Goal: Transaction & Acquisition: Purchase product/service

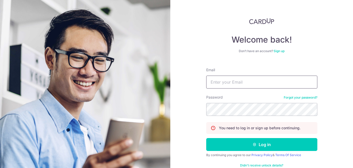
click at [240, 81] on input "Email" at bounding box center [261, 82] width 111 height 13
type input "[DOMAIN_NAME][EMAIL_ADDRESS][DOMAIN_NAME]"
click at [206, 138] on button "Log in" at bounding box center [261, 144] width 111 height 13
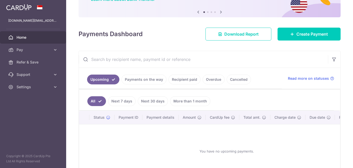
scroll to position [77, 0]
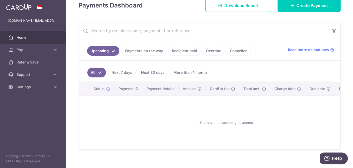
click at [180, 51] on link "Recipient paid" at bounding box center [184, 51] width 32 height 10
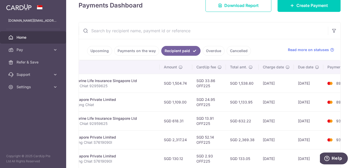
scroll to position [0, 151]
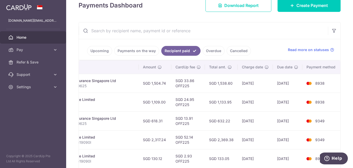
drag, startPoint x: 317, startPoint y: 85, endPoint x: 348, endPoint y: 85, distance: 30.7
click at [348, 85] on div "× Pause Schedule Pause all future payments in this series Pause just this one p…" at bounding box center [209, 84] width 287 height 168
click at [288, 89] on td "02/10/2025" at bounding box center [287, 83] width 29 height 19
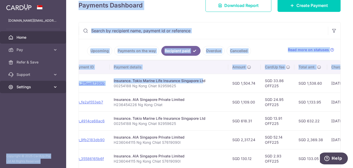
scroll to position [0, 0]
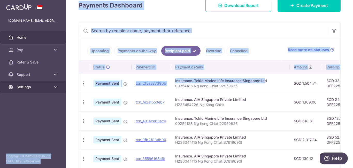
drag, startPoint x: 97, startPoint y: 82, endPoint x: 54, endPoint y: 87, distance: 43.0
click at [54, 87] on main "kongtiok.ng@gmail.com Home Pay Payments Recipients Cards Refer & Save Support F…" at bounding box center [176, 84] width 353 height 168
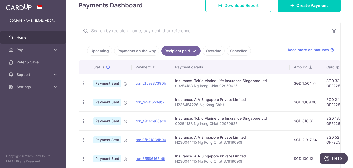
click at [172, 87] on td "Insurance. Tokio Marine Life Insurance Singapore Ltd 00254188 Ng Kong Chiat 929…" at bounding box center [230, 83] width 119 height 19
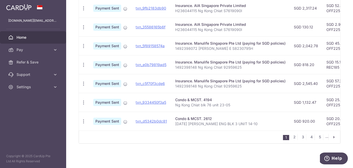
scroll to position [212, 0]
click at [176, 121] on p "[DATE] [PERSON_NAME] ENG BLK 3 UNIT 14-10" at bounding box center [230, 123] width 110 height 5
drag, startPoint x: 175, startPoint y: 121, endPoint x: 243, endPoint y: 123, distance: 68.5
click at [243, 123] on p "[DATE] [PERSON_NAME] ENG BLK 3 UNIT 14-10" at bounding box center [230, 123] width 110 height 5
copy p "[DATE] [PERSON_NAME] ENG BLK 3 UNIT 14-10"
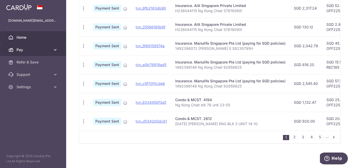
click at [33, 49] on span "Pay" at bounding box center [34, 49] width 34 height 5
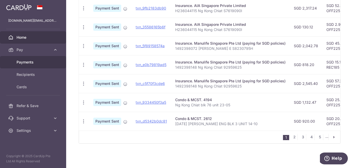
click at [36, 60] on span "Payments" at bounding box center [34, 62] width 34 height 5
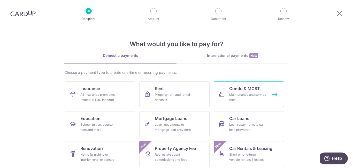
click at [230, 97] on div "Maintenance and service fees" at bounding box center [247, 97] width 37 height 10
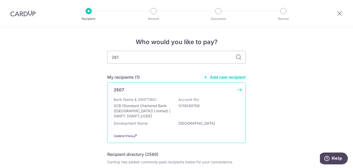
type input "2612"
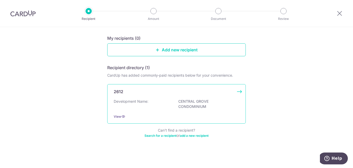
scroll to position [51, 0]
click at [163, 108] on div "Development Name: CENTRAL GROVE CONDOMINIUM" at bounding box center [177, 103] width 126 height 11
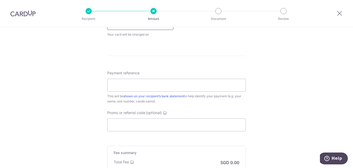
scroll to position [284, 0]
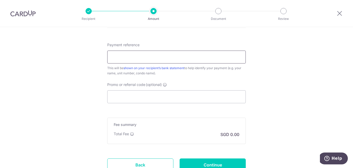
click at [147, 60] on input "Payment reference" at bounding box center [176, 57] width 138 height 13
paste input "3-14-10 NG MUI ENG BLK 3 UNIT 14-10"
type input "3-14-10 NG MUI ENG BLK 3 UNIT 14-10"
click at [124, 92] on input "Promo or referral code (optional)" at bounding box center [176, 96] width 138 height 13
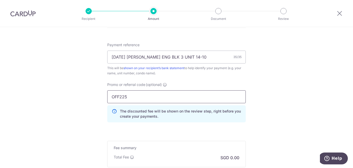
type input "OFF225"
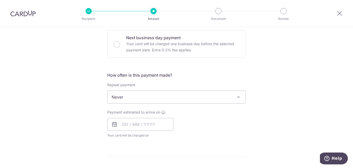
scroll to position [52, 0]
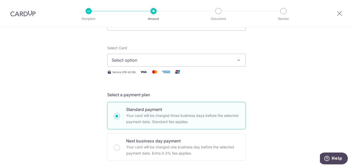
click at [179, 63] on span "Select option" at bounding box center [172, 60] width 120 height 6
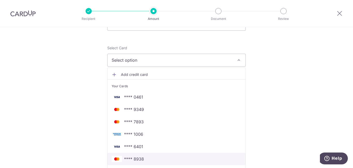
click at [134, 161] on span "**** 8938" at bounding box center [134, 159] width 20 height 6
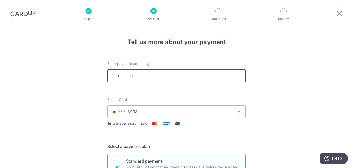
click at [144, 71] on input "text" at bounding box center [176, 75] width 138 height 13
type input "369.29"
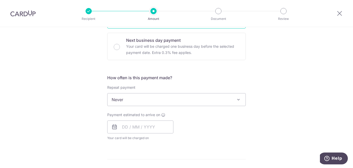
scroll to position [181, 0]
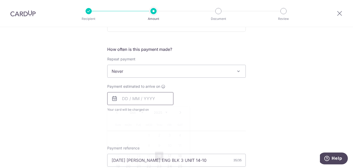
click at [156, 100] on input "text" at bounding box center [140, 98] width 66 height 13
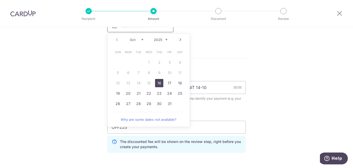
scroll to position [258, 0]
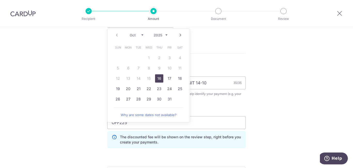
click at [156, 79] on link "16" at bounding box center [159, 78] width 8 height 8
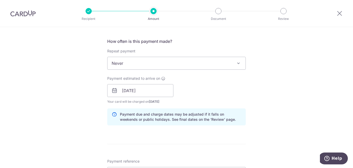
scroll to position [181, 0]
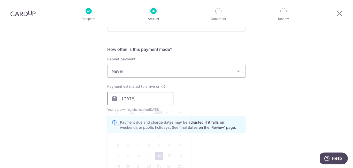
click at [156, 99] on input "16/10/2025" at bounding box center [140, 98] width 66 height 13
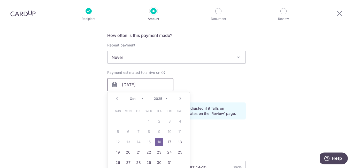
scroll to position [207, 0]
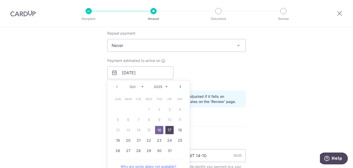
click at [167, 128] on link "17" at bounding box center [169, 130] width 8 height 8
type input "17/10/2025"
click at [159, 75] on input "17/10/2025" at bounding box center [140, 72] width 66 height 13
click at [242, 118] on form "Enter payment amount SGD 369.29 369.29 Select Card **** 8938 Add credit card Yo…" at bounding box center [176, 81] width 138 height 453
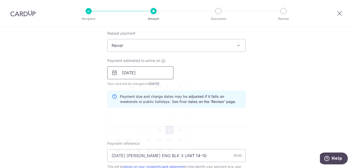
click at [156, 75] on input "17/10/2025" at bounding box center [140, 72] width 66 height 13
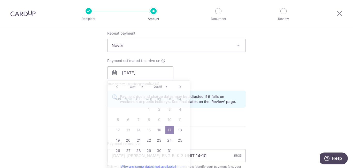
click at [224, 81] on div "Payment estimated to arrive on 17/10/2025 Prev Next Oct Nov Dec 2025 2026 2027 …" at bounding box center [176, 72] width 145 height 28
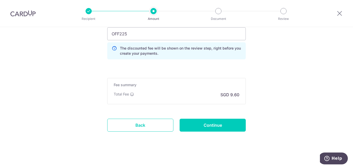
scroll to position [371, 0]
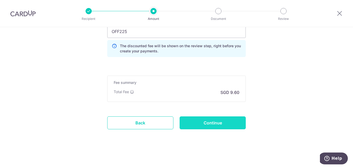
click at [226, 122] on input "Continue" at bounding box center [212, 122] width 66 height 13
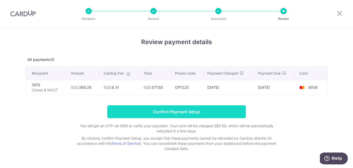
click at [144, 110] on input "Confirm Payment Setup" at bounding box center [176, 111] width 138 height 13
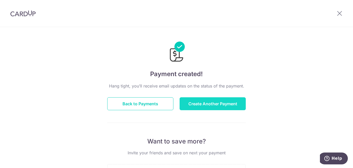
click at [197, 101] on button "Create Another Payment" at bounding box center [212, 103] width 66 height 13
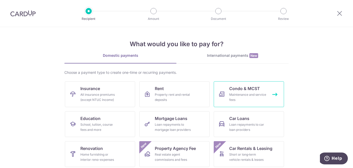
click at [247, 95] on div "Maintenance and service fees" at bounding box center [247, 97] width 37 height 10
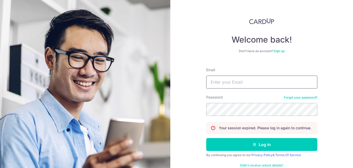
type input "[DOMAIN_NAME][EMAIL_ADDRESS][DOMAIN_NAME]"
click at [206, 138] on button "Log in" at bounding box center [261, 144] width 111 height 13
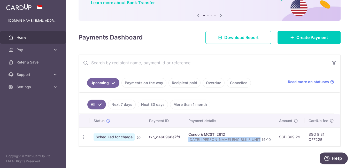
drag, startPoint x: 187, startPoint y: 139, endPoint x: 257, endPoint y: 141, distance: 69.8
click at [257, 141] on td "Condo & MCST. 2612 3-14-10 NG MUI ENG BLK 3 UNIT 14-10" at bounding box center [229, 137] width 91 height 19
copy p "[DATE] [PERSON_NAME] ENG BLK 3 UNIT 14-10"
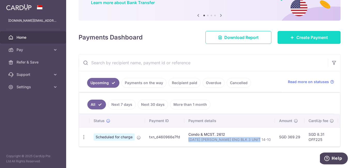
click at [299, 36] on span "Create Payment" at bounding box center [312, 37] width 32 height 6
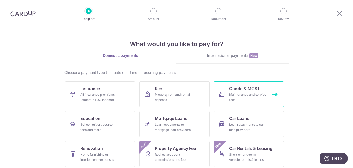
click at [258, 90] on link "Condo & MCST Maintenance and service fees" at bounding box center [249, 94] width 70 height 26
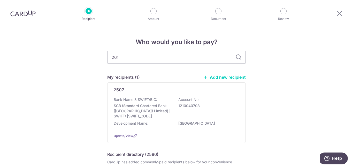
type input "2612"
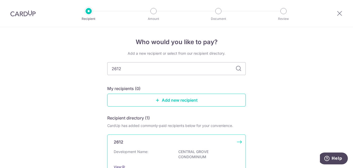
click at [145, 144] on div "2612" at bounding box center [173, 142] width 119 height 6
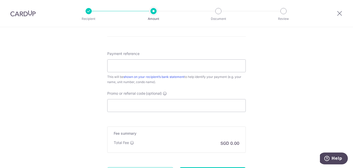
scroll to position [284, 0]
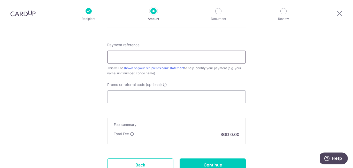
click at [166, 56] on input "Payment reference" at bounding box center [176, 57] width 138 height 13
paste input "[DATE] [PERSON_NAME] ENG BLK 3 UNIT 14-10"
type input "[DATE] [PERSON_NAME] ENG BLK 3 UNIT 14-10"
click at [144, 95] on input "Promo or referral code (optional)" at bounding box center [176, 96] width 138 height 13
type input "P"
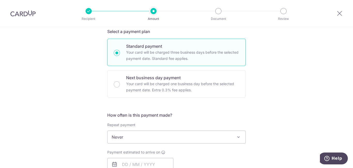
scroll to position [77, 0]
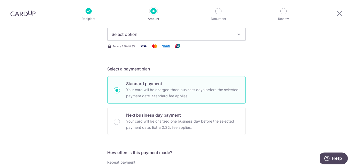
type input "OFF225"
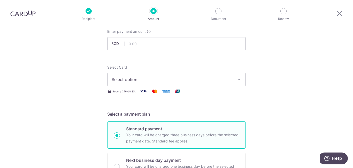
scroll to position [0, 0]
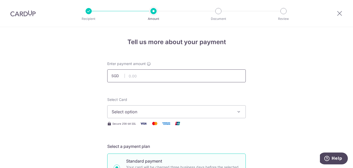
click at [160, 74] on input "text" at bounding box center [176, 75] width 138 height 13
paste input "634.71"
type input "634.71"
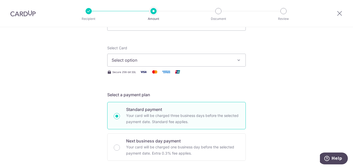
click at [213, 65] on button "Select option" at bounding box center [176, 60] width 138 height 13
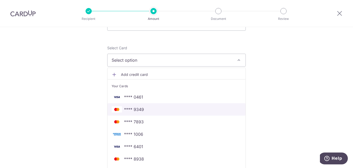
click at [135, 108] on span "**** 9349" at bounding box center [134, 109] width 20 height 6
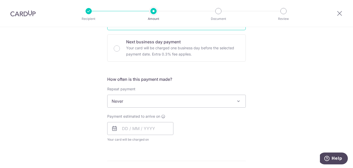
scroll to position [155, 0]
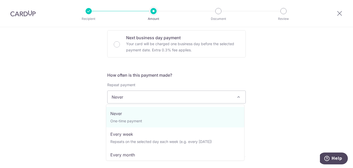
click at [169, 96] on span "Never" at bounding box center [176, 97] width 138 height 12
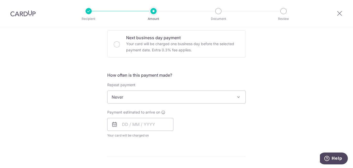
click at [82, 58] on div "Tell us more about your payment Enter payment amount SGD 634.71 634.71 Select C…" at bounding box center [176, 117] width 353 height 490
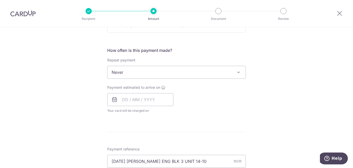
scroll to position [207, 0]
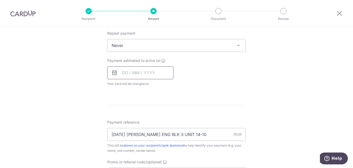
click at [134, 67] on input "text" at bounding box center [140, 72] width 66 height 13
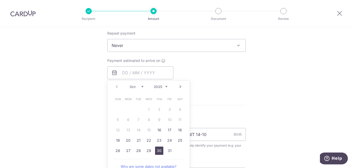
click at [157, 152] on link "30" at bounding box center [159, 151] width 8 height 8
type input "[DATE]"
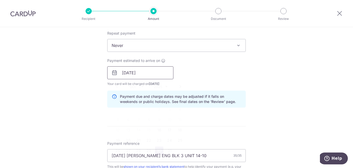
click at [153, 76] on input "30/10/2025" at bounding box center [140, 72] width 66 height 13
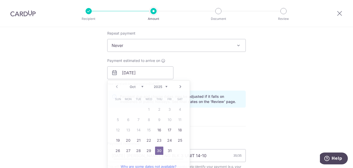
click at [211, 69] on div "Payment estimated to arrive on 30/10/2025 Prev Next Oct Nov Dec 2025 2026 2027 …" at bounding box center [176, 72] width 145 height 28
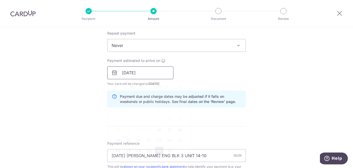
click at [163, 76] on input "30/10/2025" at bounding box center [140, 72] width 66 height 13
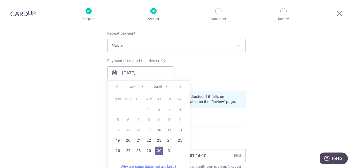
click at [207, 70] on div "Payment estimated to arrive on 30/10/2025 Prev Next Oct Nov Dec 2025 2026 2027 …" at bounding box center [176, 72] width 145 height 28
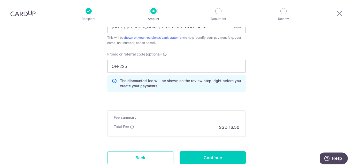
scroll to position [371, 0]
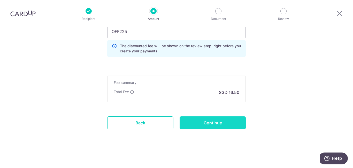
click at [222, 125] on input "Continue" at bounding box center [212, 122] width 66 height 13
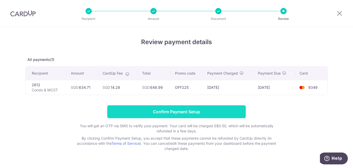
click at [221, 115] on input "Confirm Payment Setup" at bounding box center [176, 111] width 138 height 13
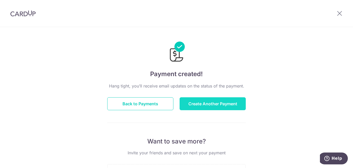
click at [207, 105] on button "Create Another Payment" at bounding box center [212, 103] width 66 height 13
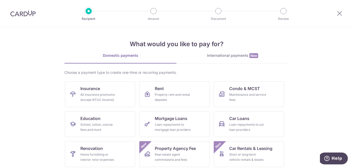
click at [30, 12] on img at bounding box center [22, 13] width 25 height 6
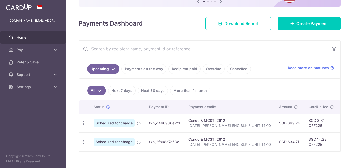
scroll to position [64, 0]
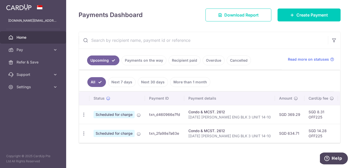
click at [187, 57] on link "Recipient paid" at bounding box center [184, 61] width 32 height 10
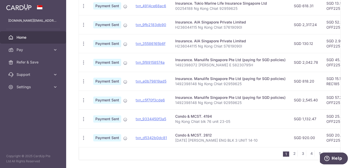
scroll to position [206, 0]
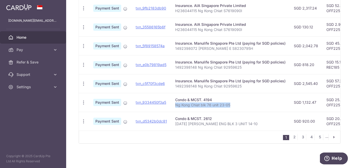
drag, startPoint x: 230, startPoint y: 104, endPoint x: 175, endPoint y: 103, distance: 55.0
click at [175, 103] on p "Ng Kong Chiat blk 76 unit 23-05" at bounding box center [230, 105] width 110 height 5
copy p "Ng Kong Chiat blk 76 unit 23-05"
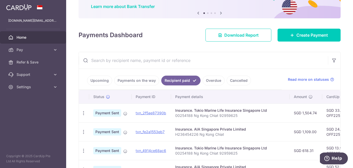
scroll to position [0, 0]
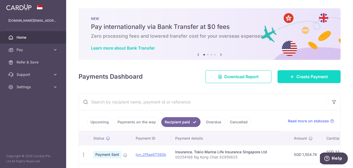
click at [288, 79] on link "Create Payment" at bounding box center [308, 76] width 63 height 13
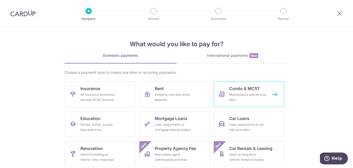
click at [254, 89] on span "Condo & MCST" at bounding box center [244, 88] width 31 height 6
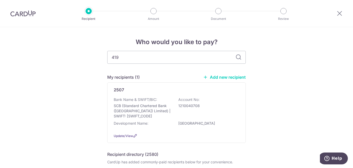
type input "4194"
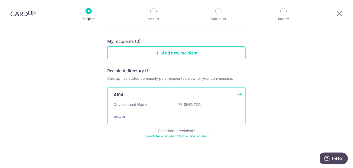
scroll to position [48, 0]
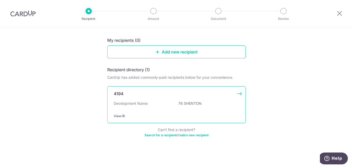
click at [205, 103] on p "76 SHENTON" at bounding box center [207, 103] width 58 height 5
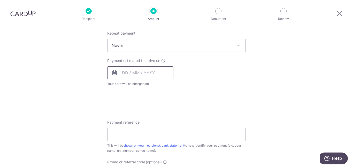
scroll to position [284, 0]
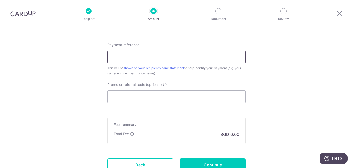
click at [171, 59] on input "Payment reference" at bounding box center [176, 57] width 138 height 13
paste input "Ng Kong Chiat blk 76 unit 23-05"
type input "Ng Kong Chiat blk 76 unit 23-05"
click at [208, 97] on input "Promo or referral code (optional)" at bounding box center [176, 96] width 138 height 13
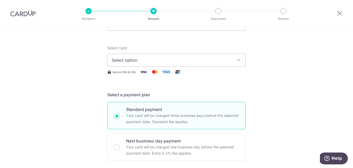
scroll to position [0, 0]
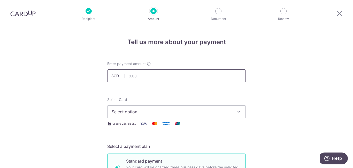
type input "OFF225"
click at [193, 76] on input "text" at bounding box center [176, 75] width 138 height 13
type input "1,132.47"
click at [239, 111] on icon "button" at bounding box center [238, 111] width 5 height 5
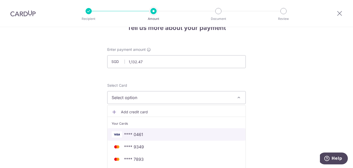
scroll to position [26, 0]
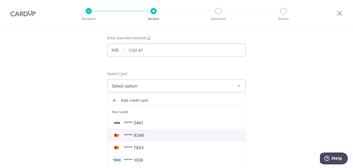
click at [142, 136] on span "**** 9349" at bounding box center [134, 135] width 20 height 6
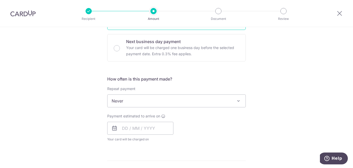
scroll to position [181, 0]
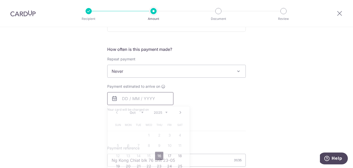
click at [160, 100] on input "text" at bounding box center [140, 98] width 66 height 13
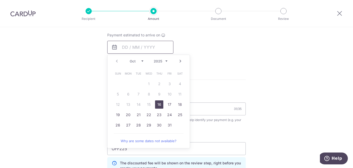
scroll to position [232, 0]
click at [159, 124] on link "30" at bounding box center [159, 125] width 8 height 8
type input "[DATE]"
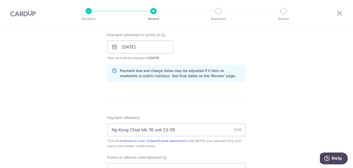
click at [247, 96] on div "Tell us more about your payment Enter payment amount SGD 1,132.47 1132.47 Selec…" at bounding box center [176, 51] width 353 height 512
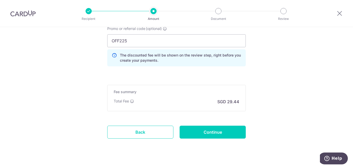
scroll to position [362, 0]
click at [227, 132] on input "Continue" at bounding box center [212, 132] width 66 height 13
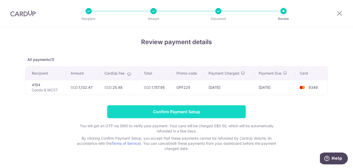
click at [195, 113] on input "Confirm Payment Setup" at bounding box center [176, 111] width 138 height 13
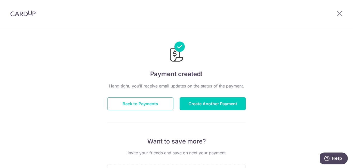
click at [143, 107] on button "Back to Payments" at bounding box center [140, 103] width 66 height 13
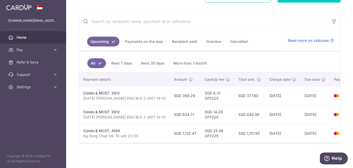
scroll to position [0, 120]
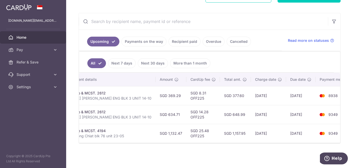
click at [168, 21] on input "text" at bounding box center [203, 21] width 249 height 17
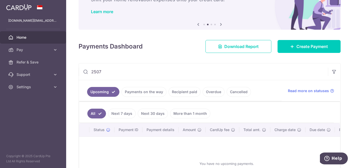
scroll to position [87, 0]
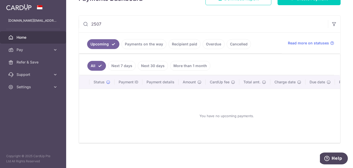
type input "2507"
click at [177, 44] on link "Recipient paid" at bounding box center [184, 44] width 32 height 10
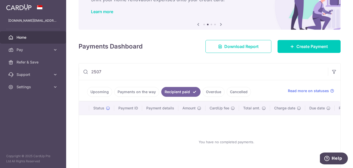
scroll to position [65, 0]
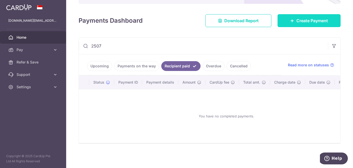
click at [287, 15] on link "Create Payment" at bounding box center [308, 20] width 63 height 13
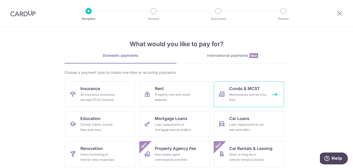
click at [256, 90] on span "Condo & MCST" at bounding box center [244, 88] width 31 height 6
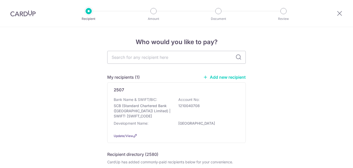
type input "2"
click at [160, 103] on p "SCB (Standard Chartered Bank (Singapore) Limited) | SWIFT: SCBLSG22XXX" at bounding box center [143, 110] width 58 height 15
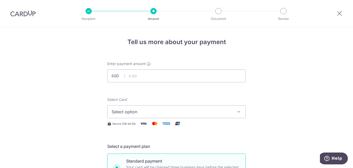
click at [27, 10] on div at bounding box center [23, 13] width 46 height 27
click at [26, 14] on img at bounding box center [22, 13] width 25 height 6
